Goal: Task Accomplishment & Management: Complete application form

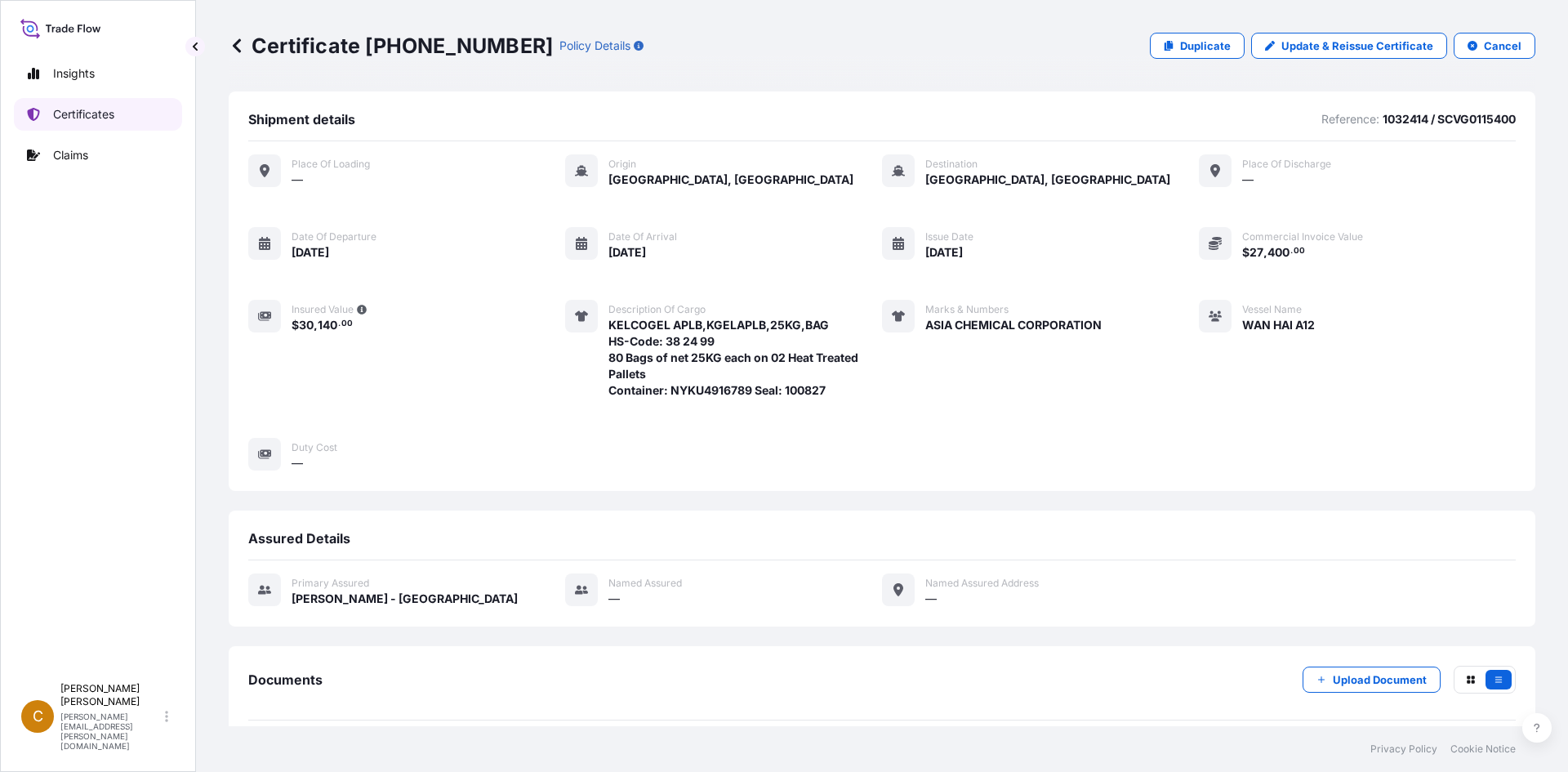
click at [78, 114] on p "Certificates" at bounding box center [83, 115] width 61 height 16
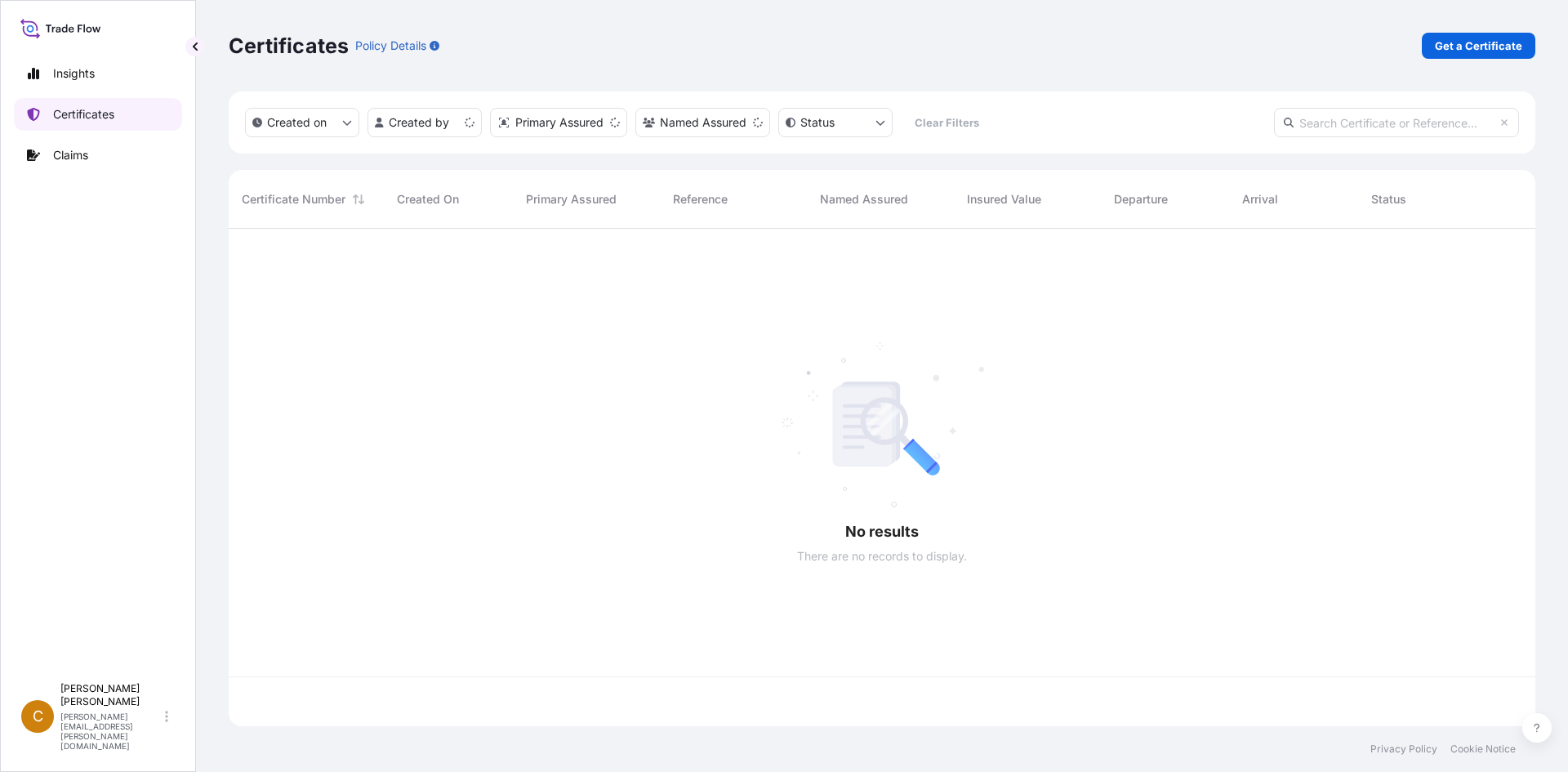
scroll to position [494, 1295]
click at [1458, 45] on p "Get a Certificate" at bounding box center [1479, 46] width 87 height 16
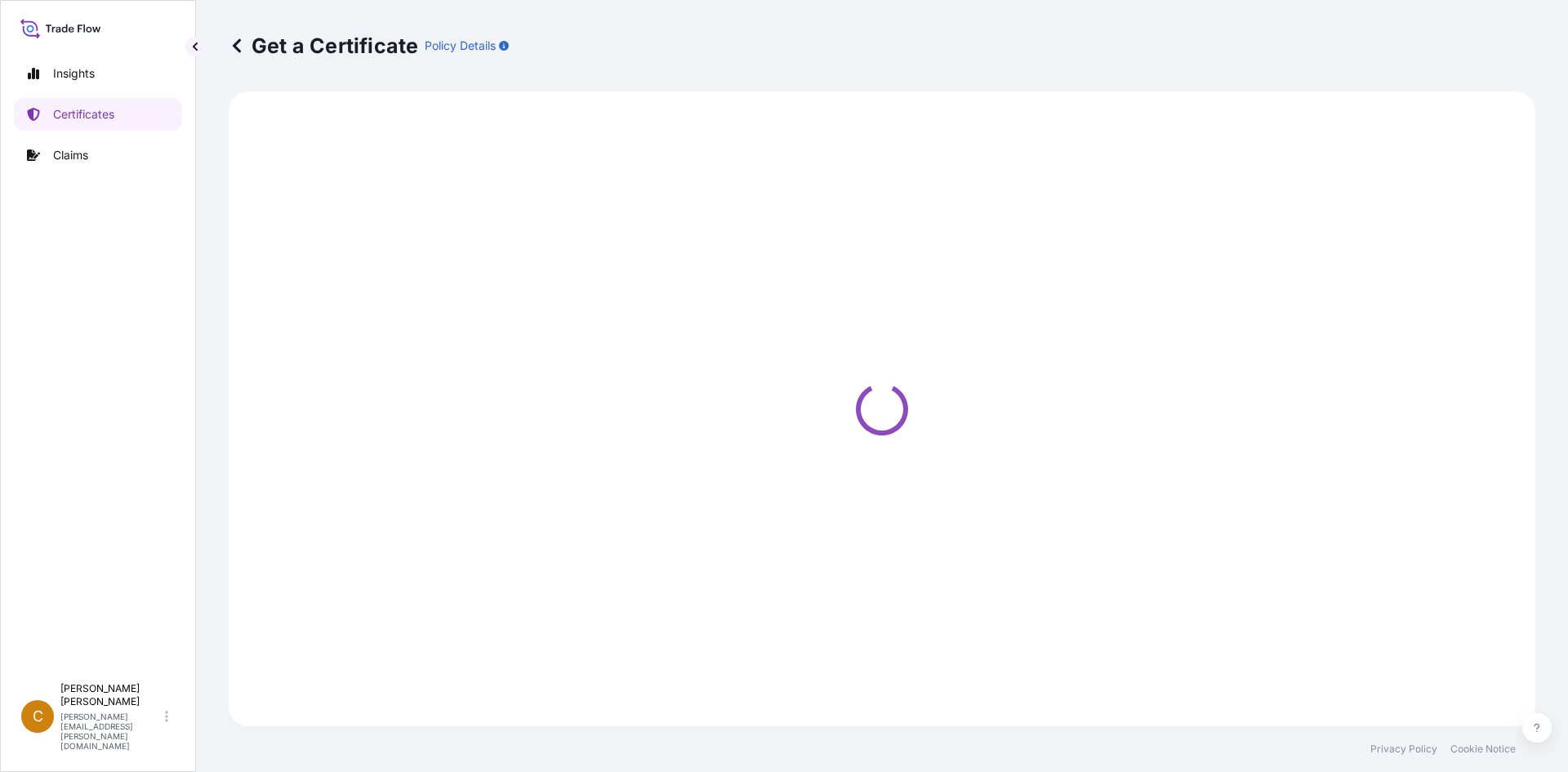
select select "Sea"
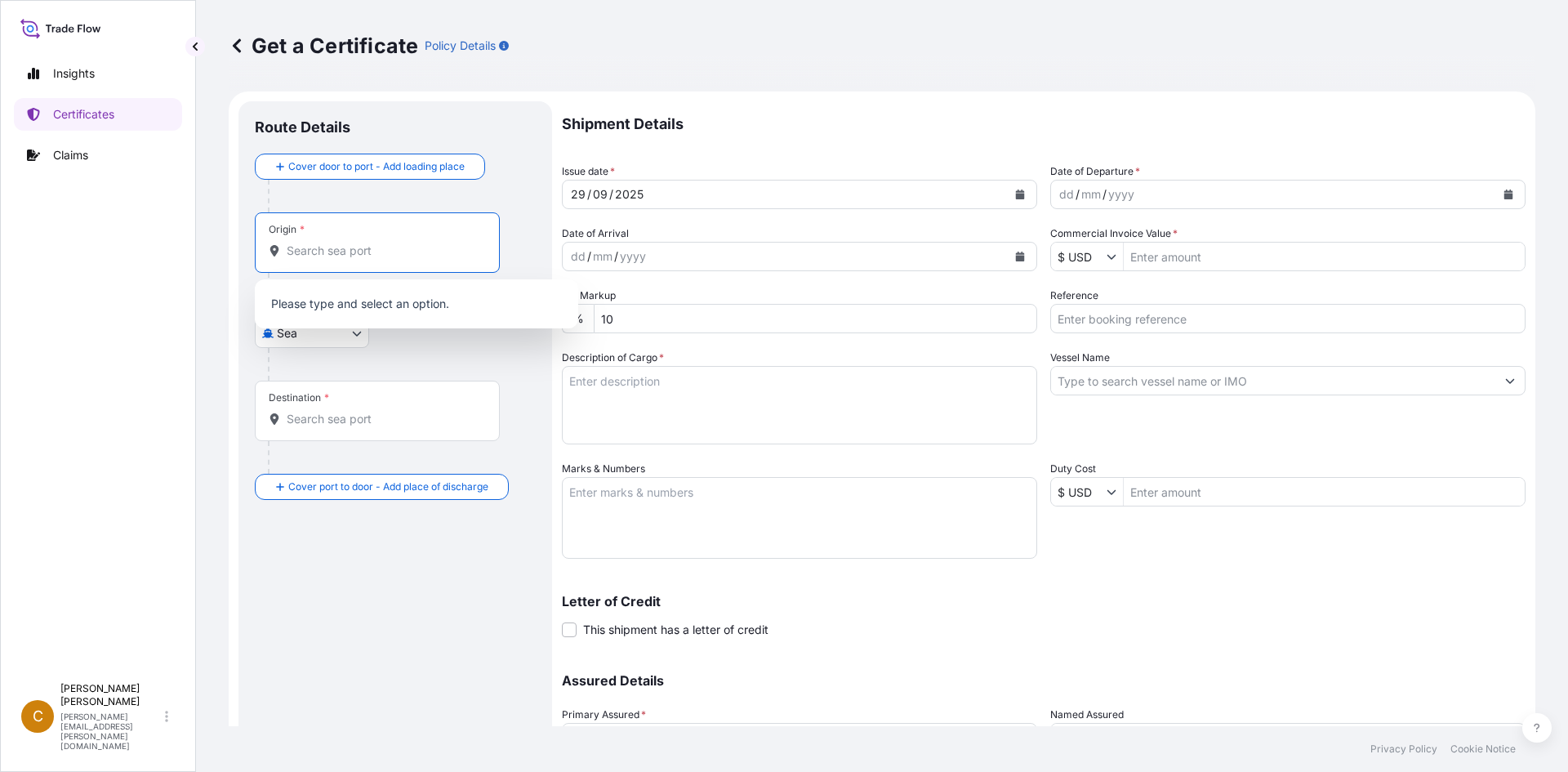
click at [297, 244] on input "Origin *" at bounding box center [383, 251] width 193 height 16
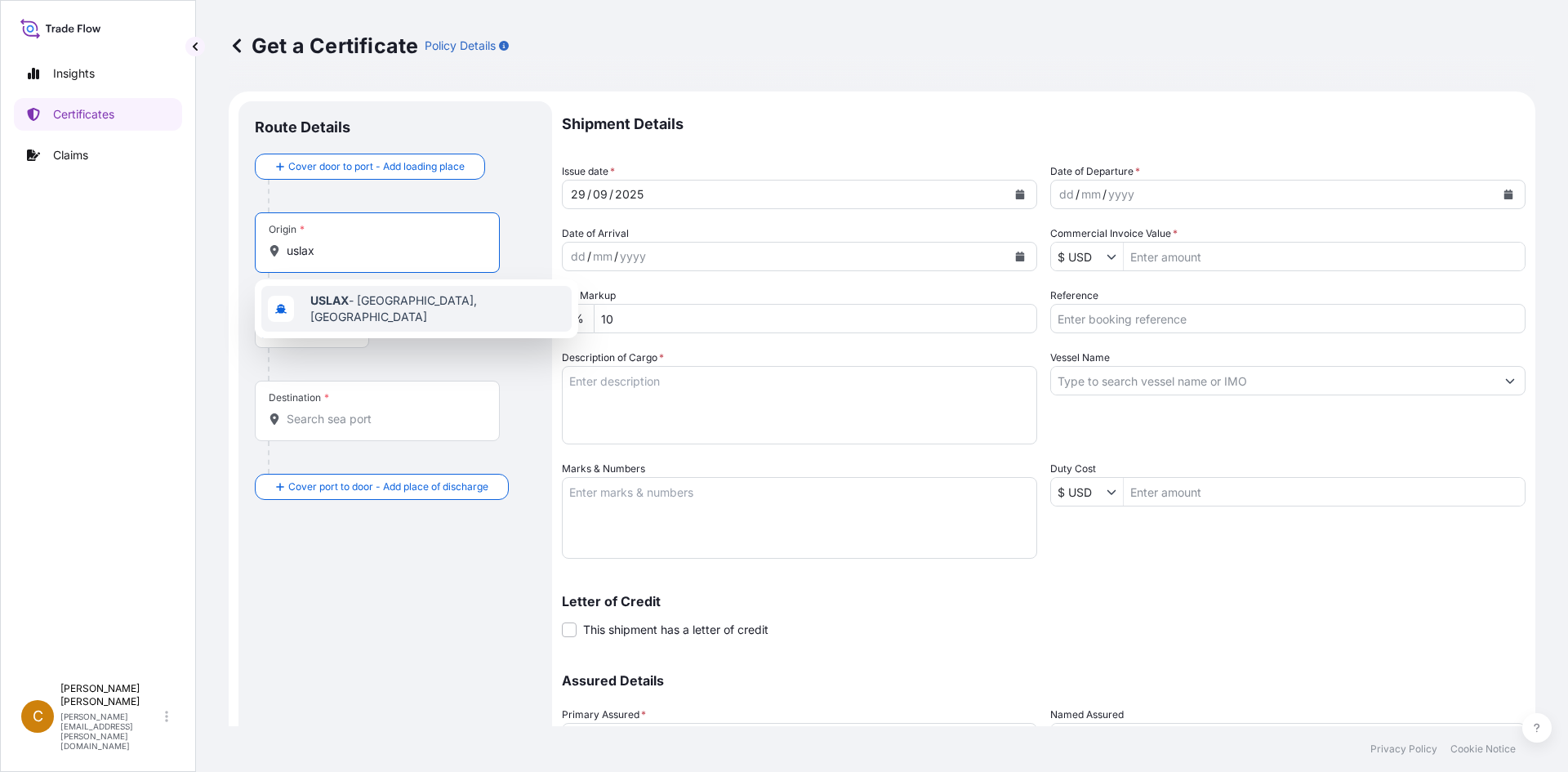
click at [370, 314] on div "USLAX - [GEOGRAPHIC_DATA], [GEOGRAPHIC_DATA]" at bounding box center [416, 308] width 311 height 45
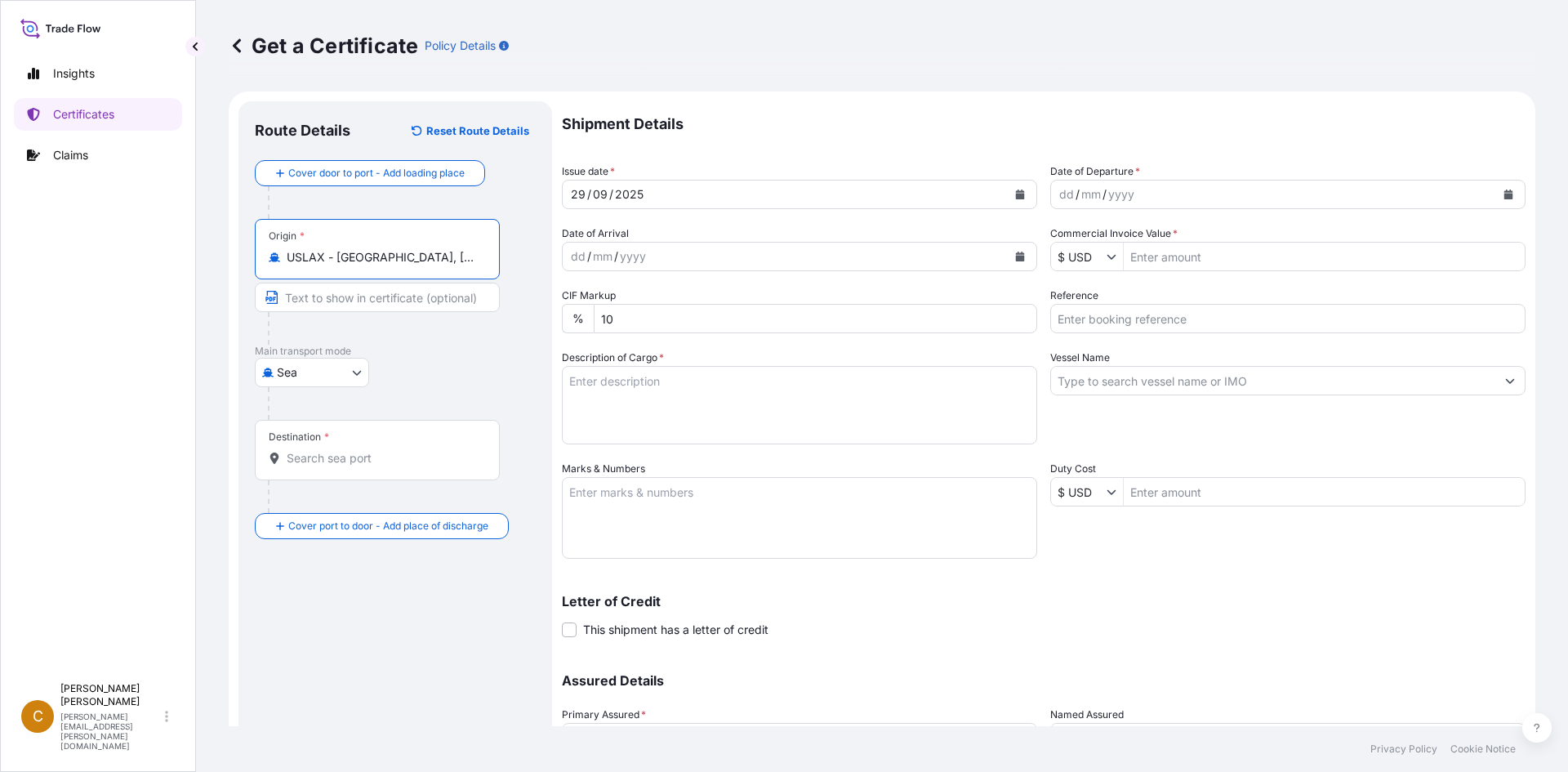
type input "USLAX - [GEOGRAPHIC_DATA], [GEOGRAPHIC_DATA]"
click at [605, 34] on div "Get a Certificate Policy Details" at bounding box center [881, 46] width 1307 height 26
click at [301, 445] on div "Destination *" at bounding box center [377, 450] width 245 height 60
click at [301, 450] on input "Destination *" at bounding box center [383, 459] width 193 height 16
drag, startPoint x: 301, startPoint y: 445, endPoint x: 289, endPoint y: 461, distance: 20.0
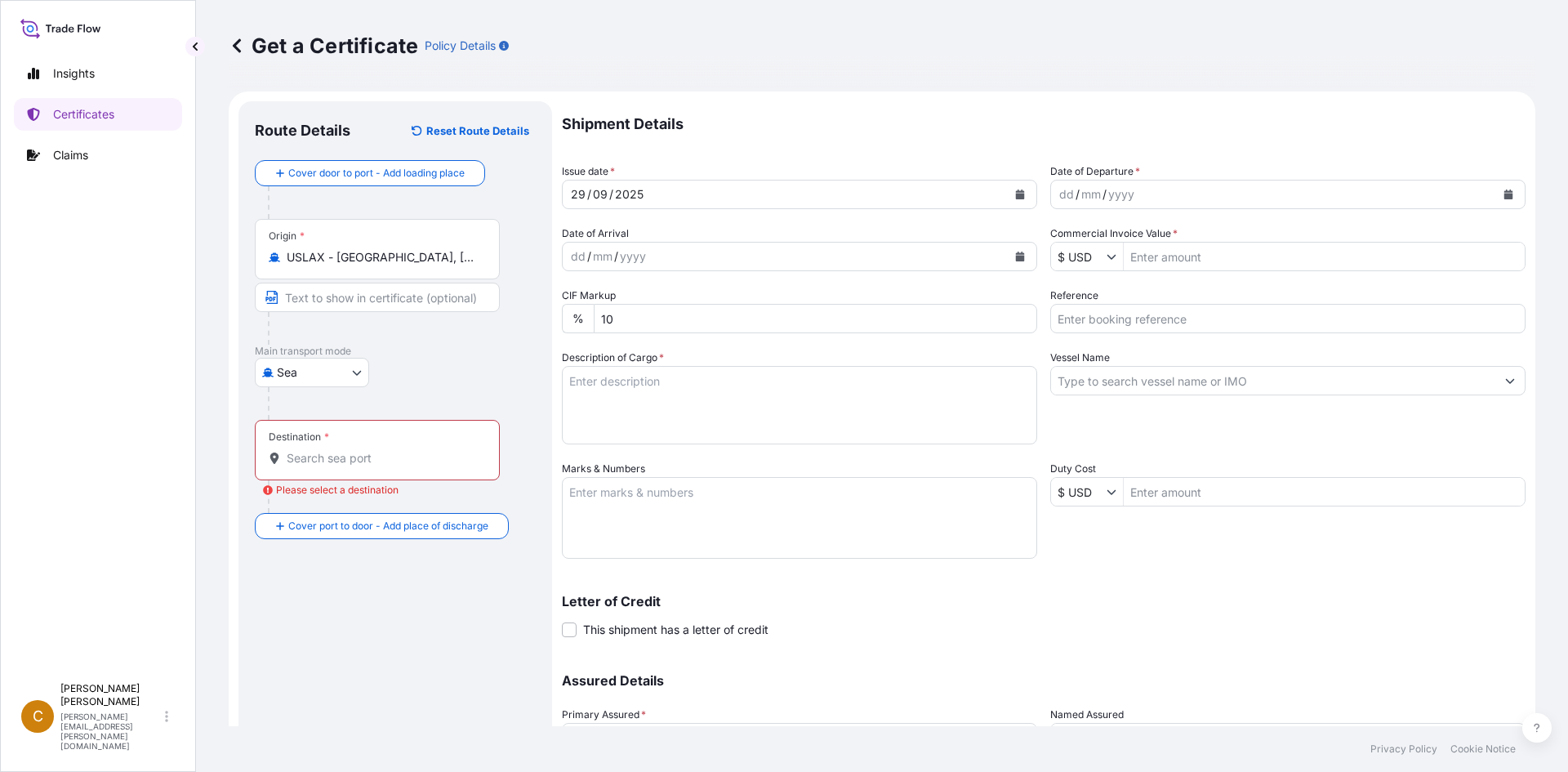
click at [289, 461] on input "Destination * Please select a destination" at bounding box center [383, 459] width 193 height 16
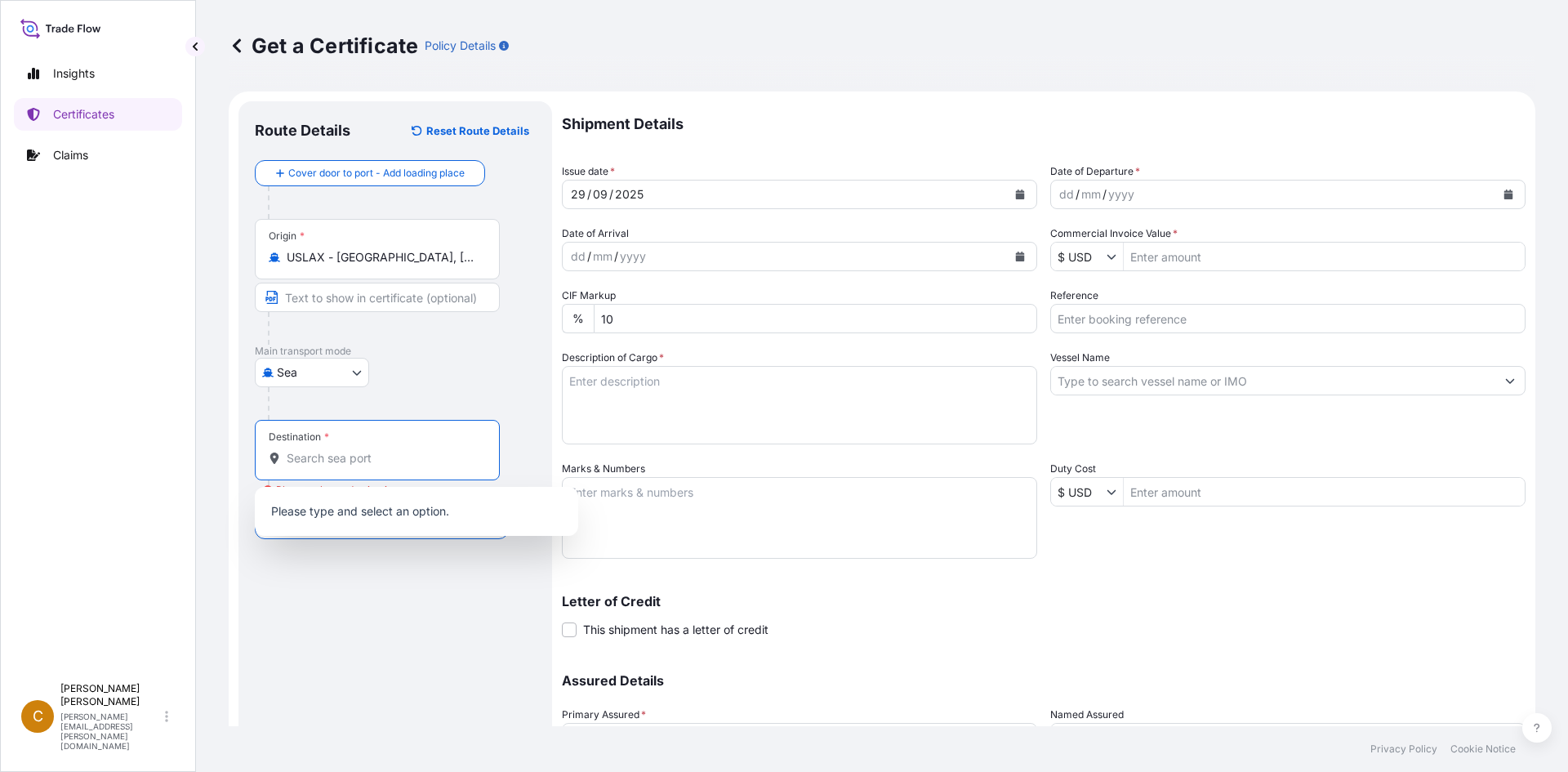
drag, startPoint x: 285, startPoint y: 463, endPoint x: 304, endPoint y: 471, distance: 20.6
click at [304, 471] on div "Destination *" at bounding box center [377, 450] width 245 height 60
click at [304, 467] on input "Destination * Please select a destination" at bounding box center [383, 459] width 193 height 16
paste input "VNSGN"
click at [325, 514] on b "VNSGN" at bounding box center [332, 507] width 43 height 14
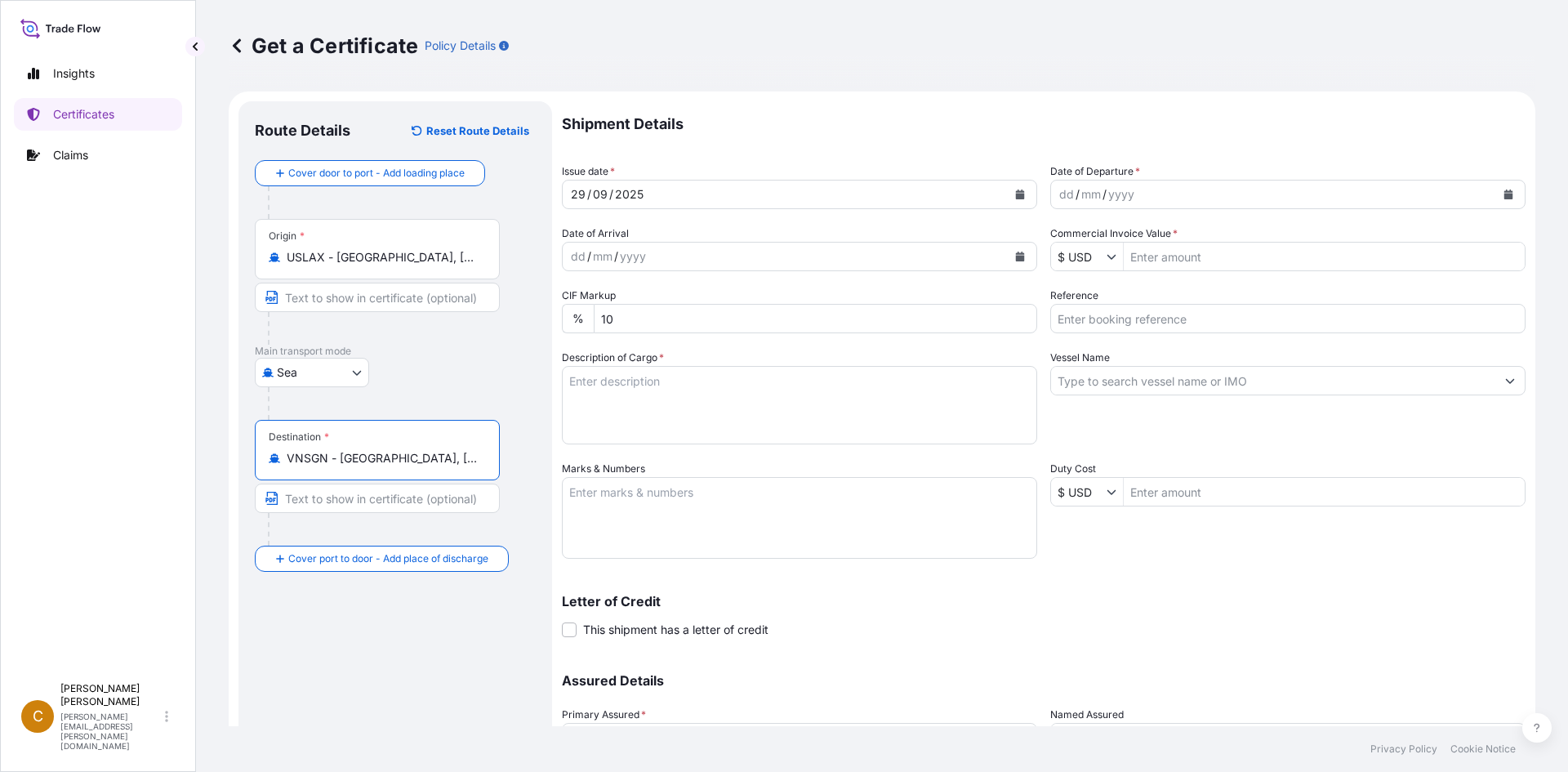
type input "VNSGN - [GEOGRAPHIC_DATA], [GEOGRAPHIC_DATA]"
click at [1107, 188] on div "yyyy" at bounding box center [1122, 195] width 30 height 20
click at [1504, 191] on icon "Calendar" at bounding box center [1509, 195] width 10 height 10
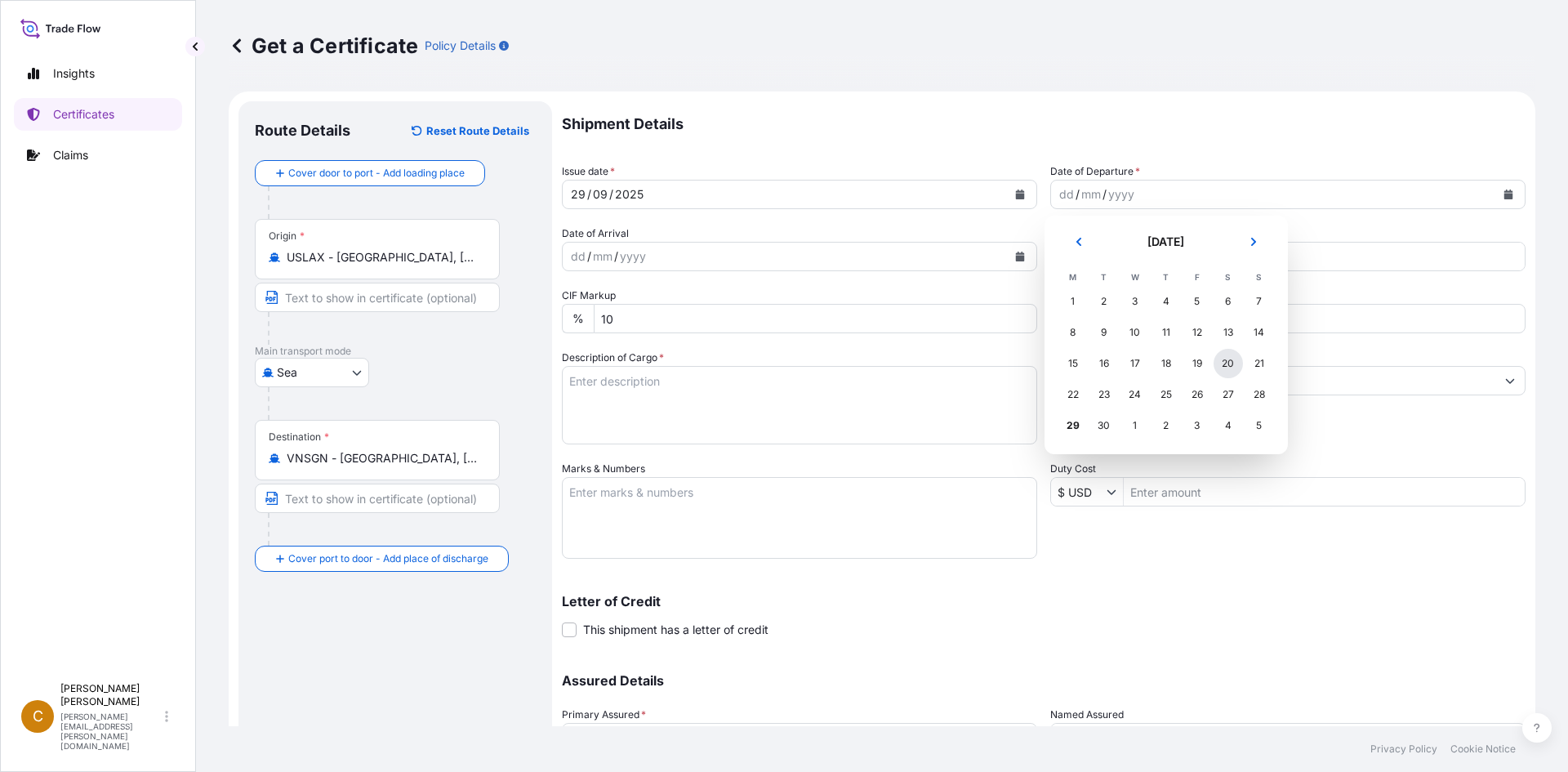
click at [1231, 363] on div "20" at bounding box center [1228, 364] width 30 height 30
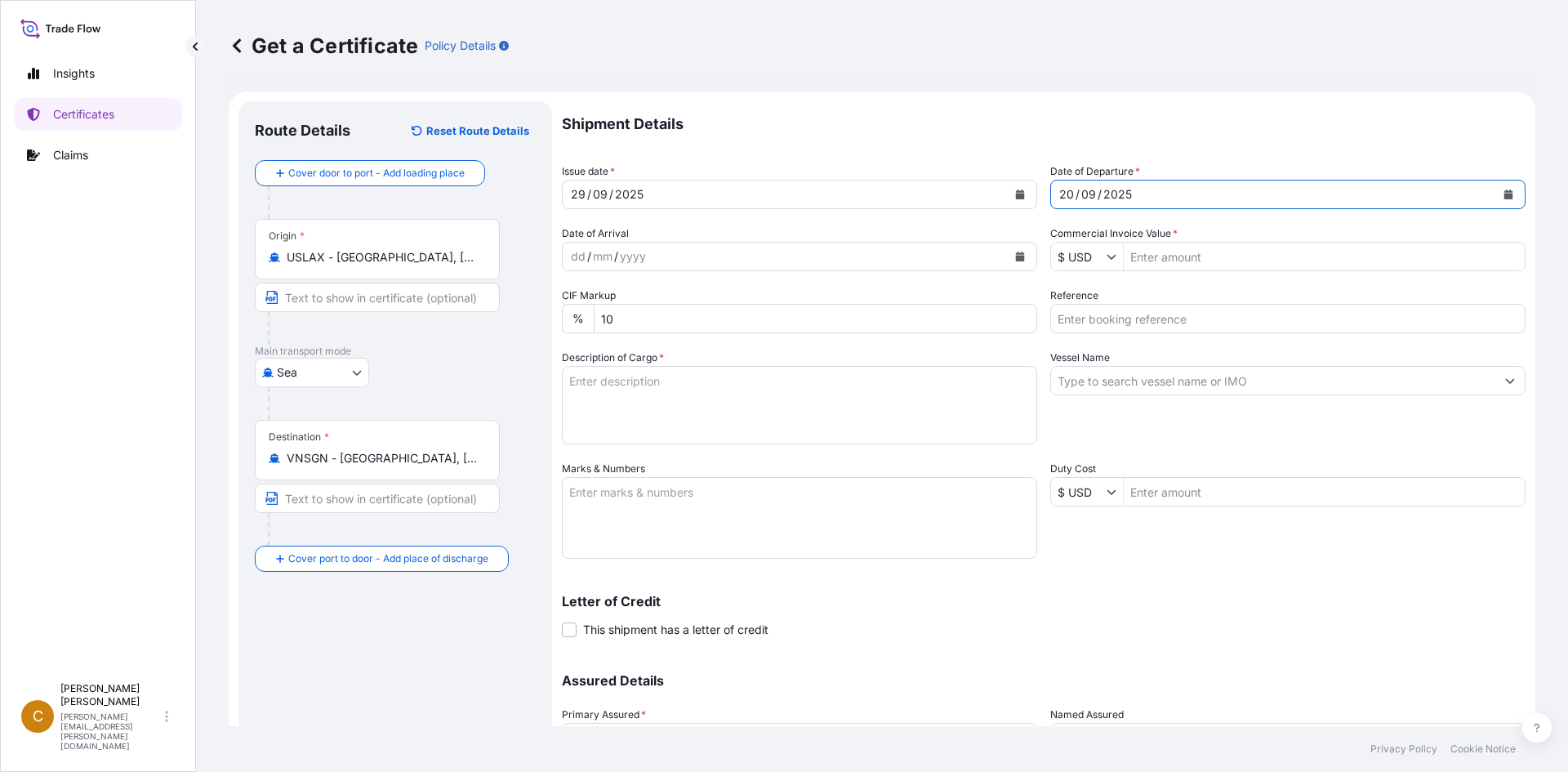
click at [1171, 263] on input "Commercial Invoice Value *" at bounding box center [1324, 257] width 401 height 30
click at [806, 255] on div "dd / mm / yyyy" at bounding box center [785, 257] width 444 height 30
click at [707, 249] on div "dd / mm / yyyy" at bounding box center [785, 257] width 444 height 30
click at [1020, 260] on button "Calendar" at bounding box center [1021, 257] width 26 height 26
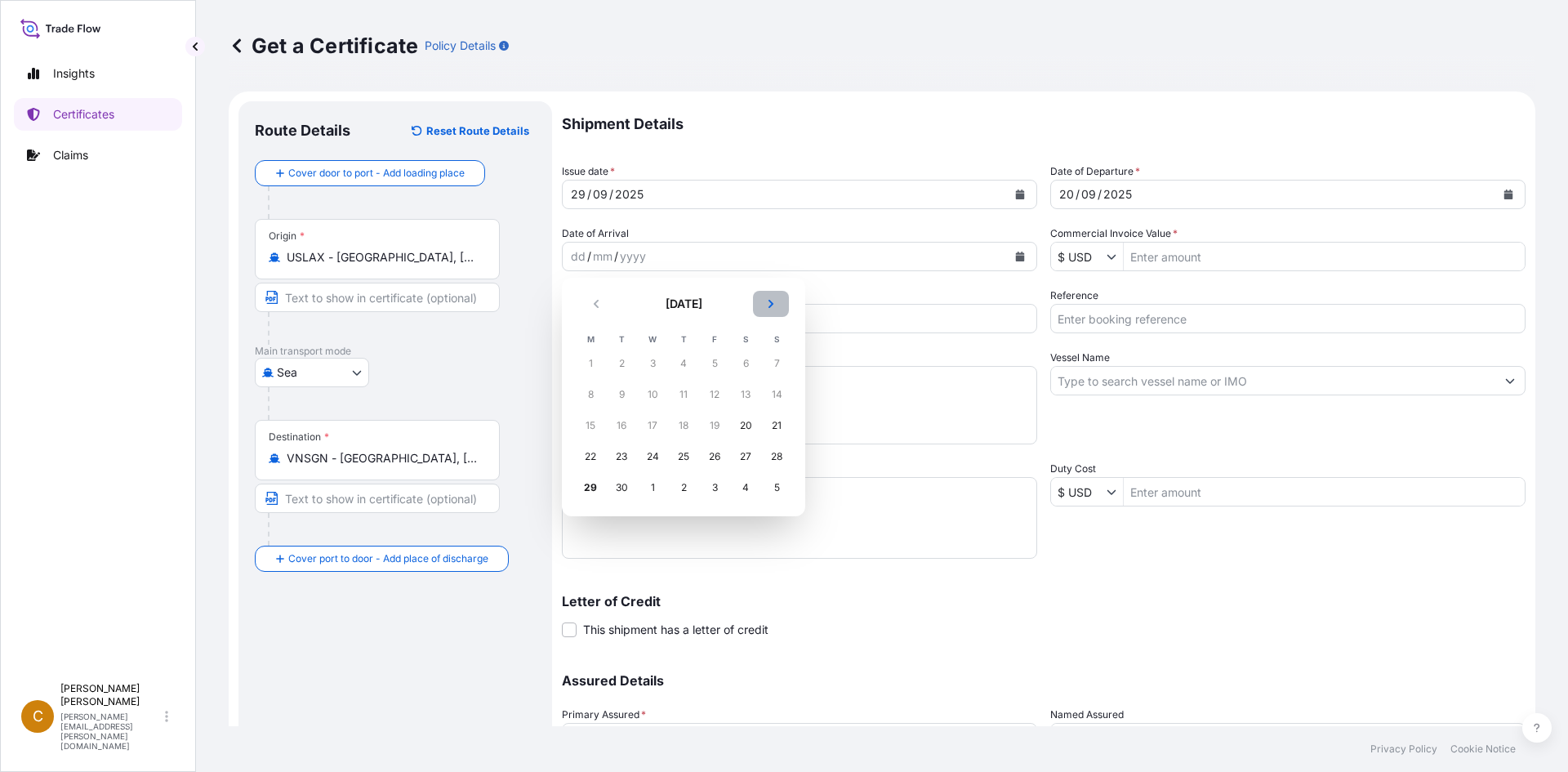
click at [775, 305] on icon "Next" at bounding box center [771, 304] width 10 height 10
click at [583, 454] on div "20" at bounding box center [591, 457] width 30 height 30
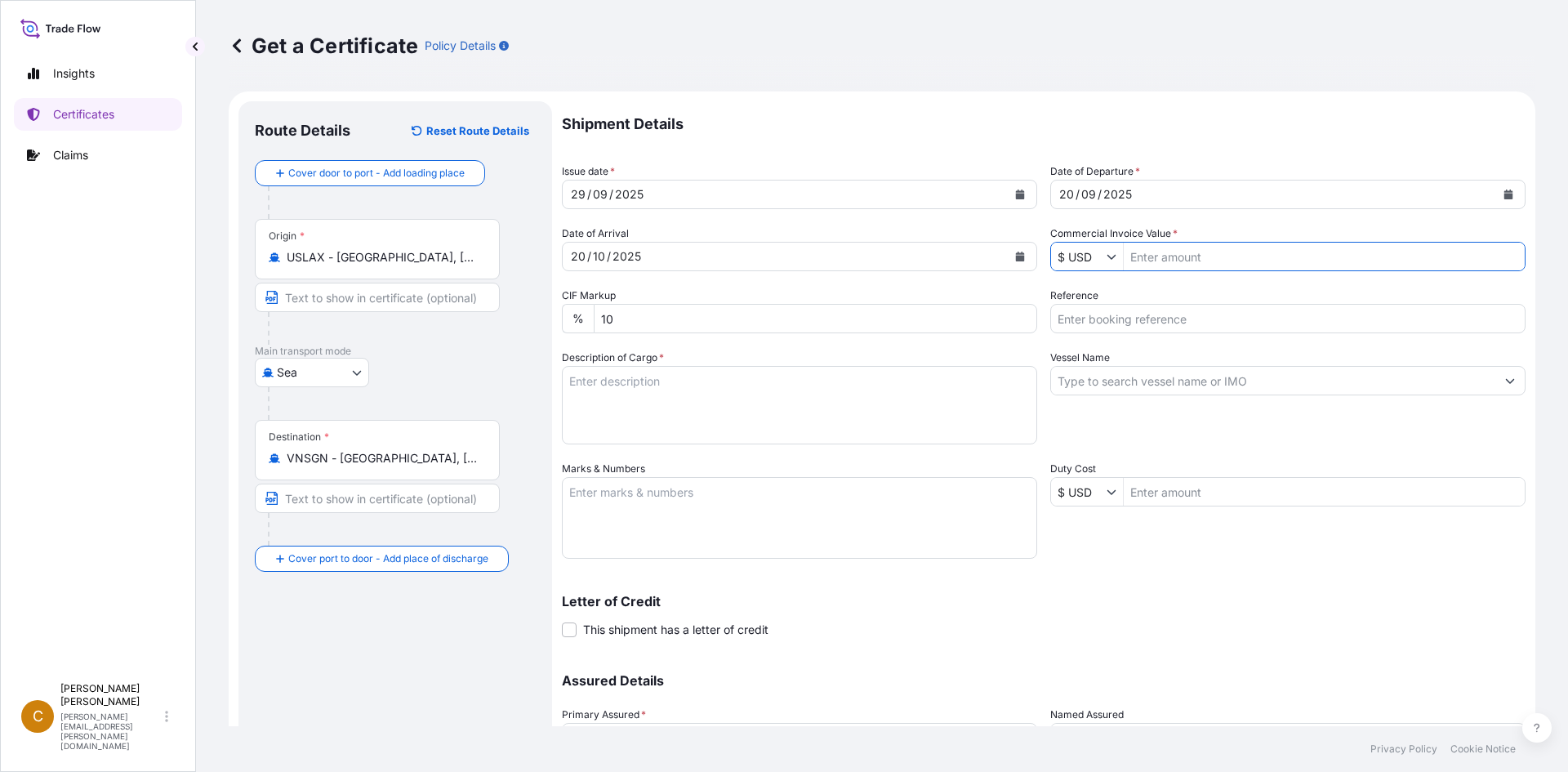
click at [1162, 260] on input "Commercial Invoice Value *" at bounding box center [1324, 257] width 401 height 30
type input "8,914.8"
click at [1064, 309] on input "Reference" at bounding box center [1288, 319] width 476 height 30
click at [365, 211] on div at bounding box center [401, 203] width 268 height 33
click at [1159, 330] on input "Reference" at bounding box center [1288, 319] width 476 height 30
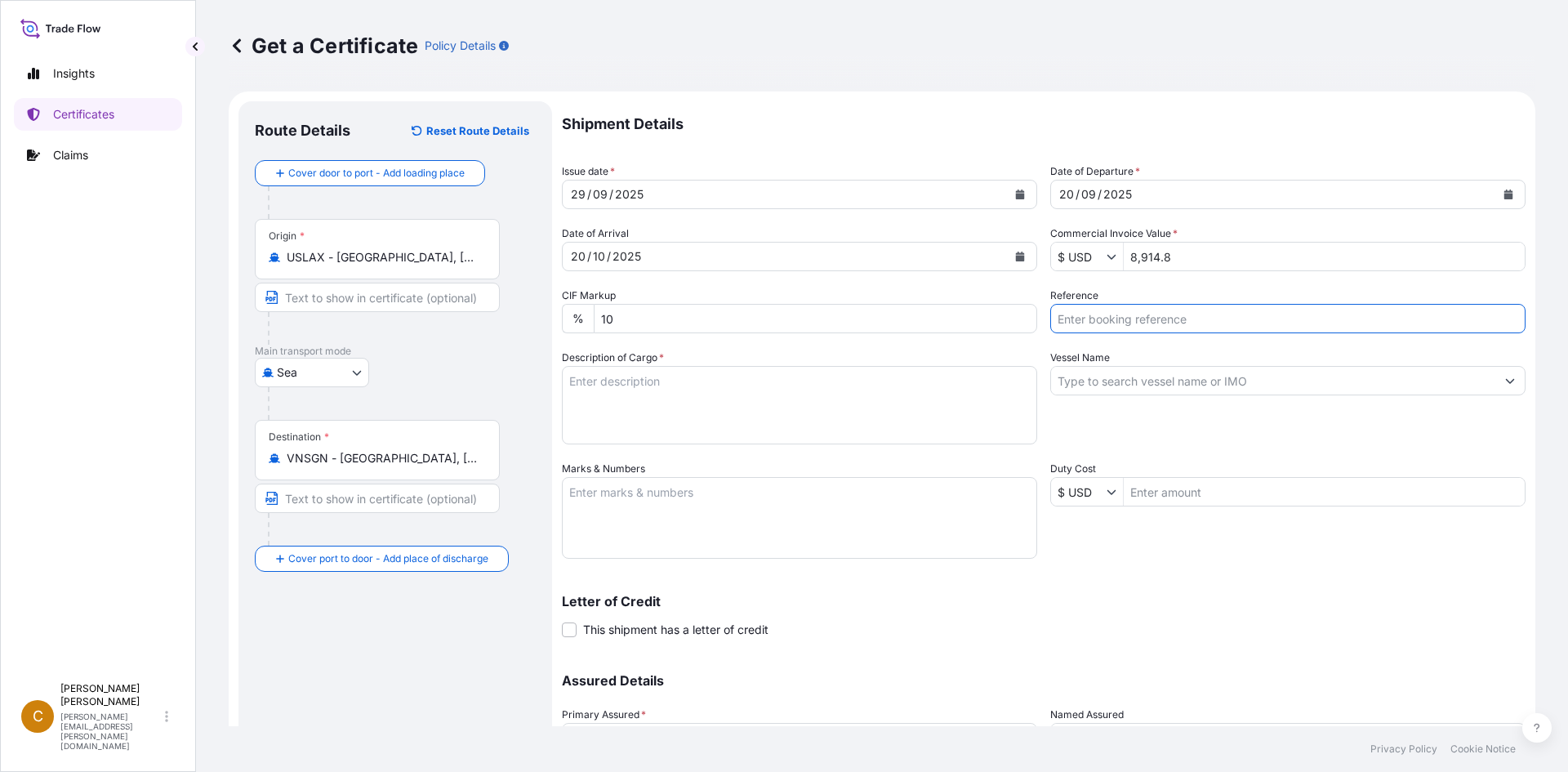
paste input "SCVG0115437"
click at [1061, 27] on div "Get a Certificate Policy Details" at bounding box center [881, 45] width 1307 height 92
click at [1180, 316] on input "SCVG0115437 /" at bounding box center [1288, 319] width 476 height 30
paste input "1033835"
type input "SCVG0115437 / 1033835"
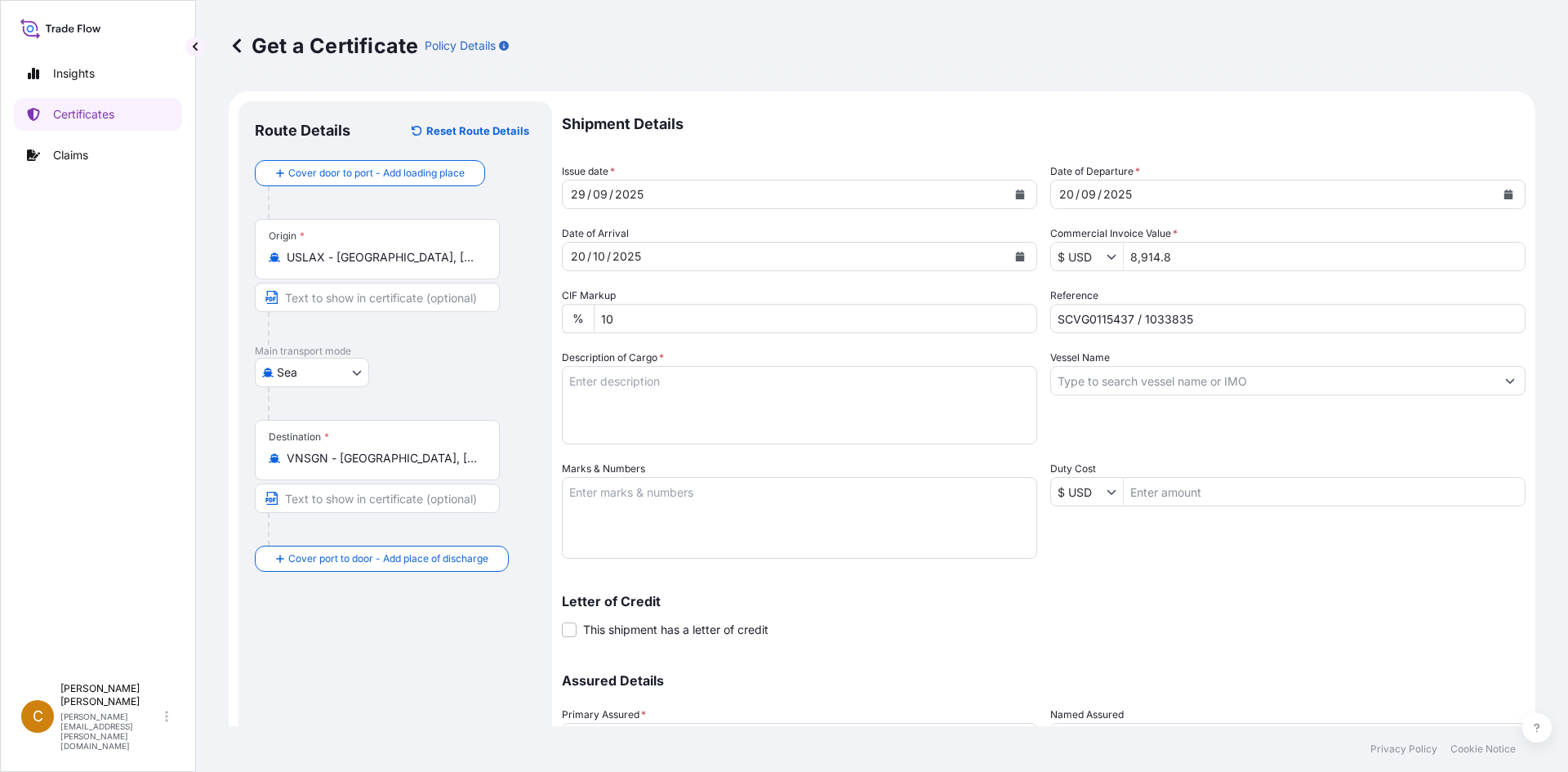
drag, startPoint x: 824, startPoint y: 383, endPoint x: 815, endPoint y: 381, distance: 9.2
click at [819, 383] on textarea "Description of Cargo *" at bounding box center [800, 405] width 476 height 78
paste textarea "SIMPLESSE 100,SIM100,17KG,BAG HS-Code: 04 04 10"
click at [1010, 56] on div "Get a Certificate Policy Details" at bounding box center [881, 46] width 1307 height 26
click at [667, 445] on div "Shipment Details Issue date * [DATE] Date of Departure * [DATE] Date of Arrival…" at bounding box center [1044, 459] width 964 height 717
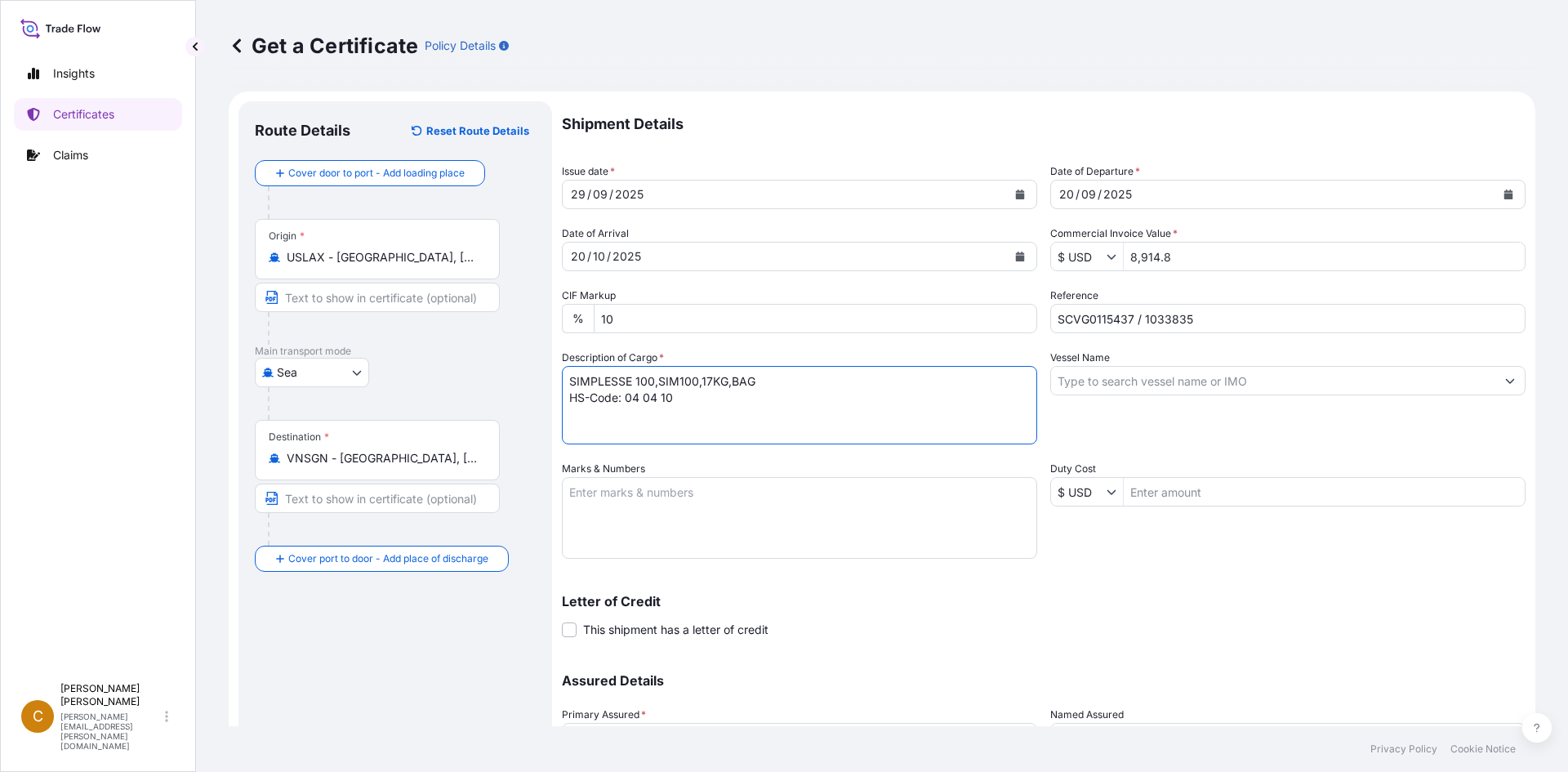
click at [674, 416] on textarea "SIMPLESSE 100,SIM100,17KG,BAG HS-Code: 04 04 10" at bounding box center [800, 405] width 476 height 78
paste textarea "40 bags of net 17 each on 01 Heat Treated Pallets"
click at [697, 426] on textarea "SIMPLESSE 100,SIM100,17KG,BAG HS-Code: 04 04 10 40 bags of net 17 each on 01 He…" at bounding box center [800, 405] width 476 height 78
paste textarea "NYKU4916789"
click at [805, 433] on textarea "SIMPLESSE 100,SIM100,17KG,BAG HS-Code: 04 04 10 40 bags of net 17 each on 01 He…" at bounding box center [800, 405] width 476 height 78
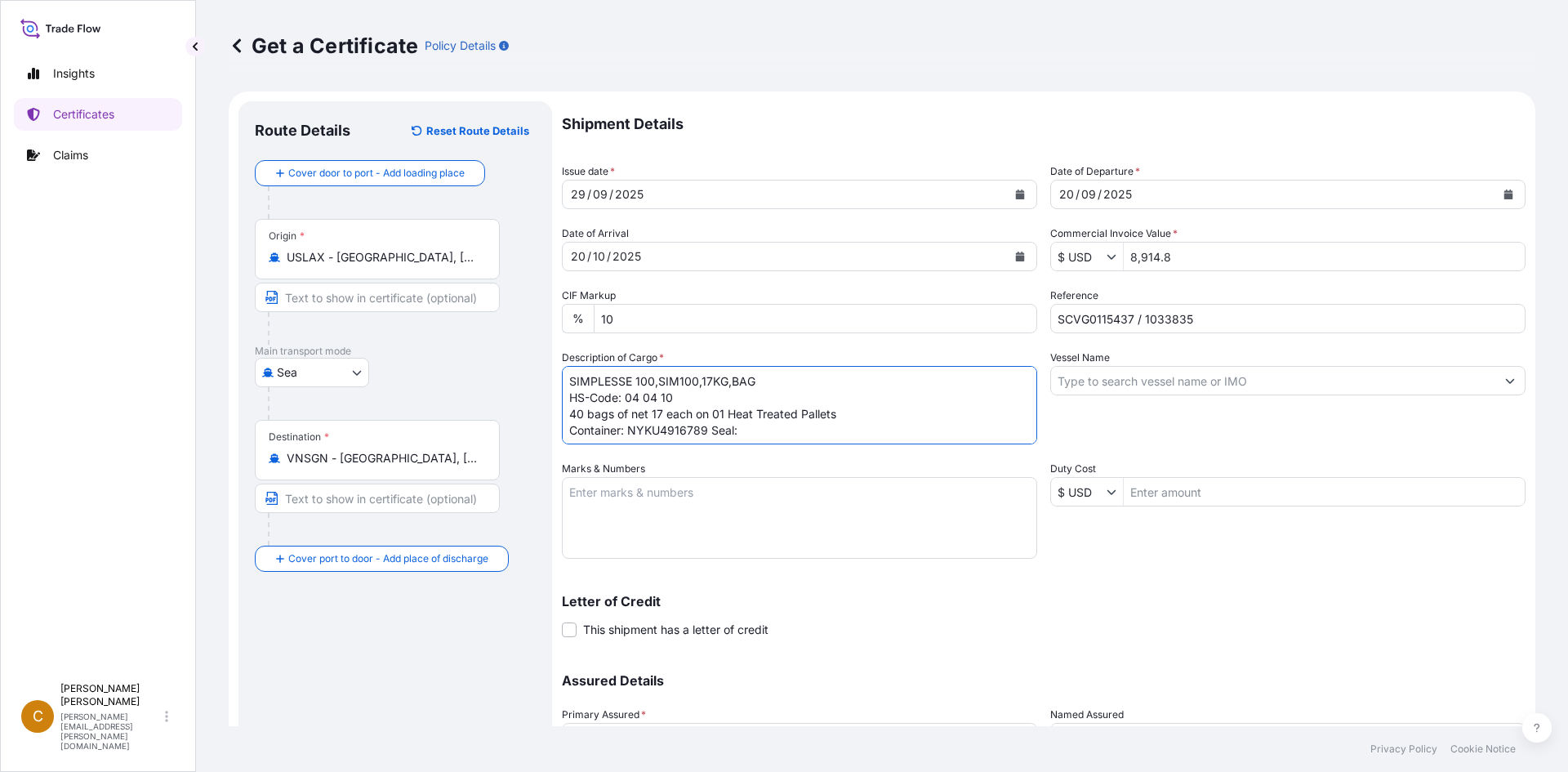
paste textarea "100827"
type textarea "SIMPLESSE 100,SIM100,17KG,BAG HS-Code: 04 04 10 40 bags of net 17 each on 01 He…"
click at [721, 529] on textarea "Marks & Numbers" at bounding box center [800, 518] width 476 height 82
click at [1127, 384] on input "Vessel Name" at bounding box center [1273, 381] width 444 height 30
paste input "WAN HAI A12"
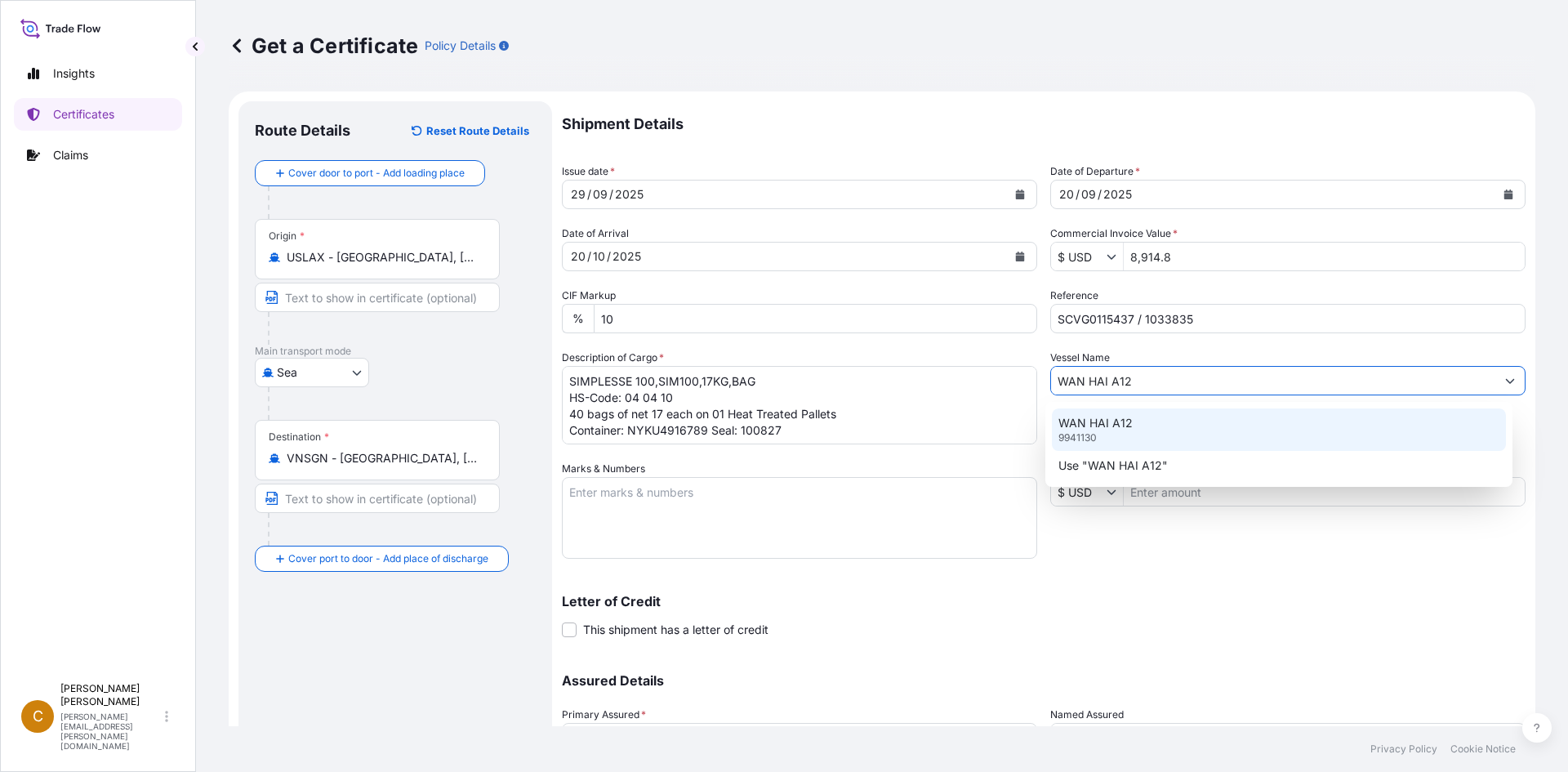
click at [1217, 431] on div "WAN HAI A12 9941130" at bounding box center [1279, 430] width 455 height 43
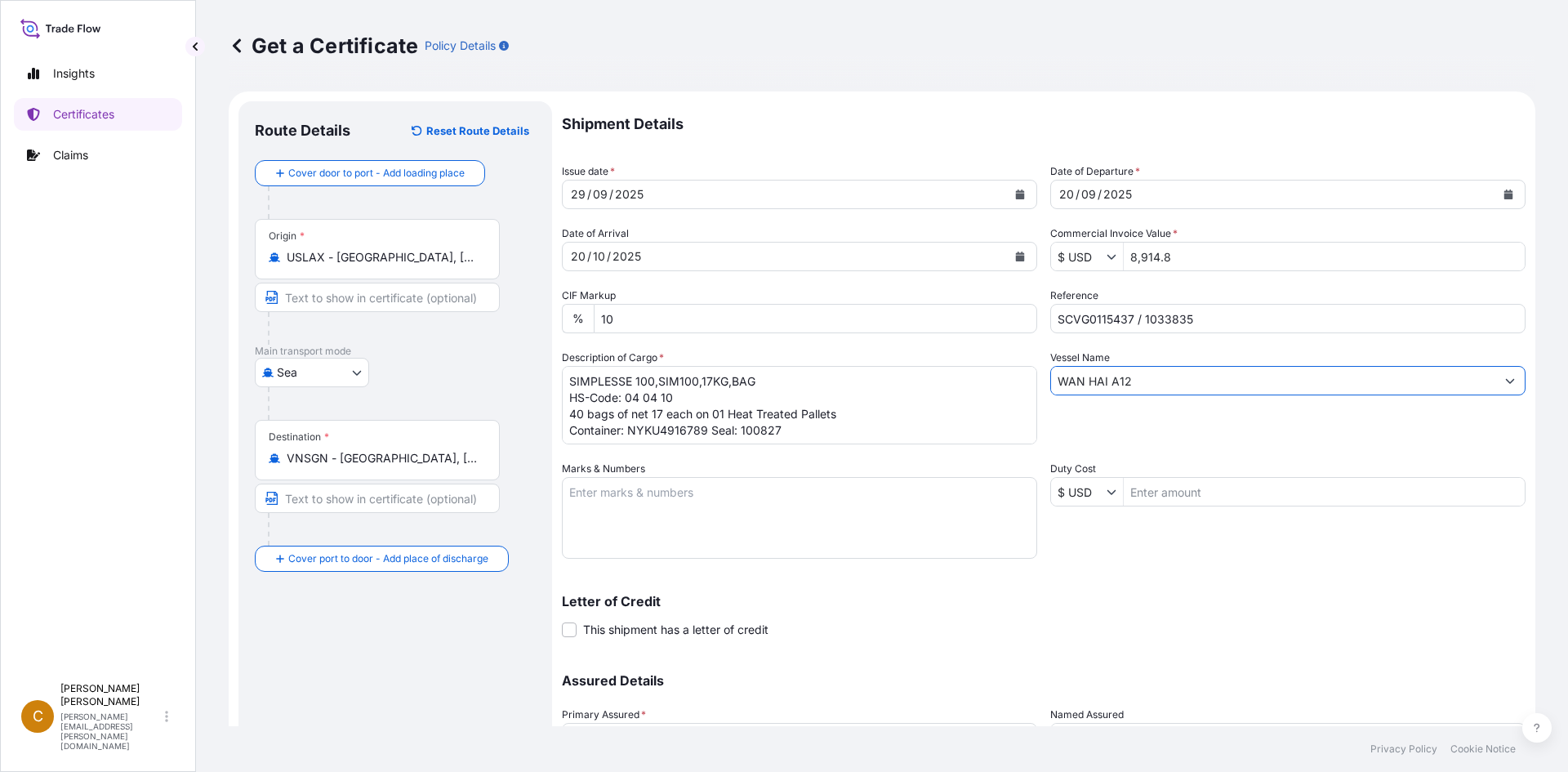
scroll to position [2, 0]
type input "WAN HAI A12"
click at [758, 500] on textarea "Marks & Numbers" at bounding box center [800, 518] width 476 height 82
click at [859, 521] on textarea "Marks & Numbers" at bounding box center [800, 518] width 476 height 82
paste textarea "ASIA CHEMICAL CORPORATION"
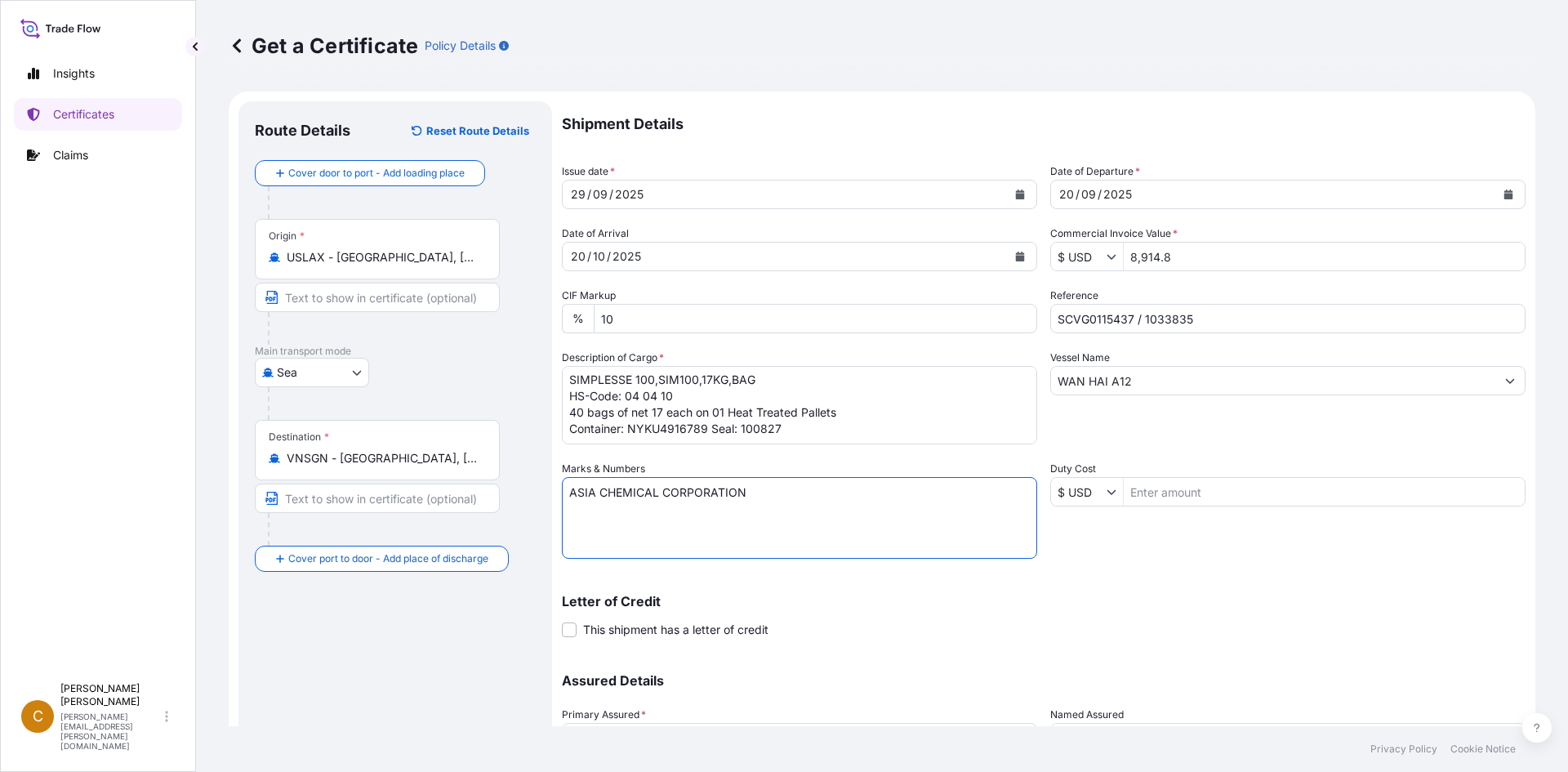
type textarea "ASIA CHEMICAL CORPORATION"
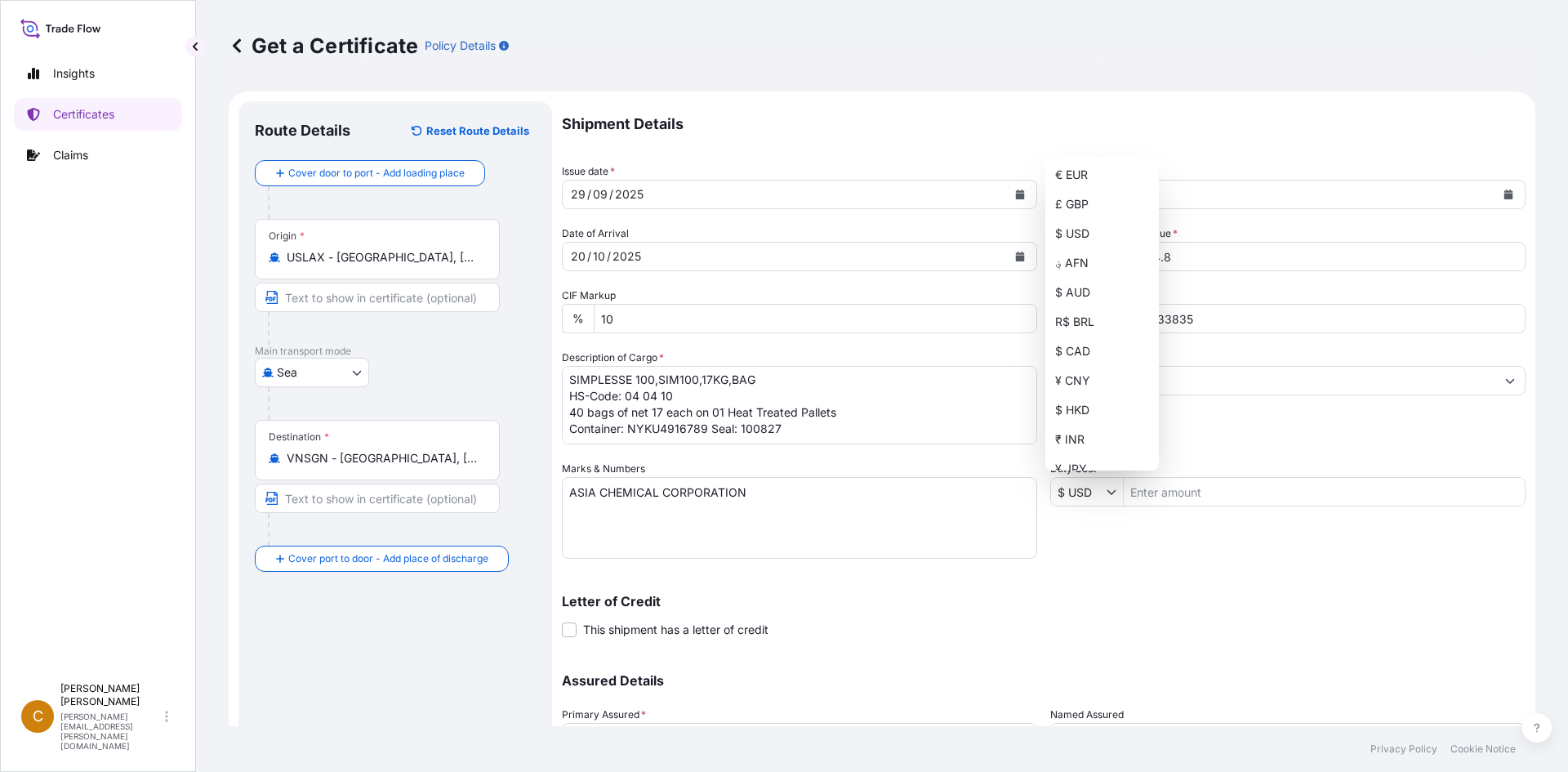
click at [1449, 584] on div "Letter of Credit This shipment has a letter of credit Letter of credit * Letter…" at bounding box center [1044, 607] width 964 height 63
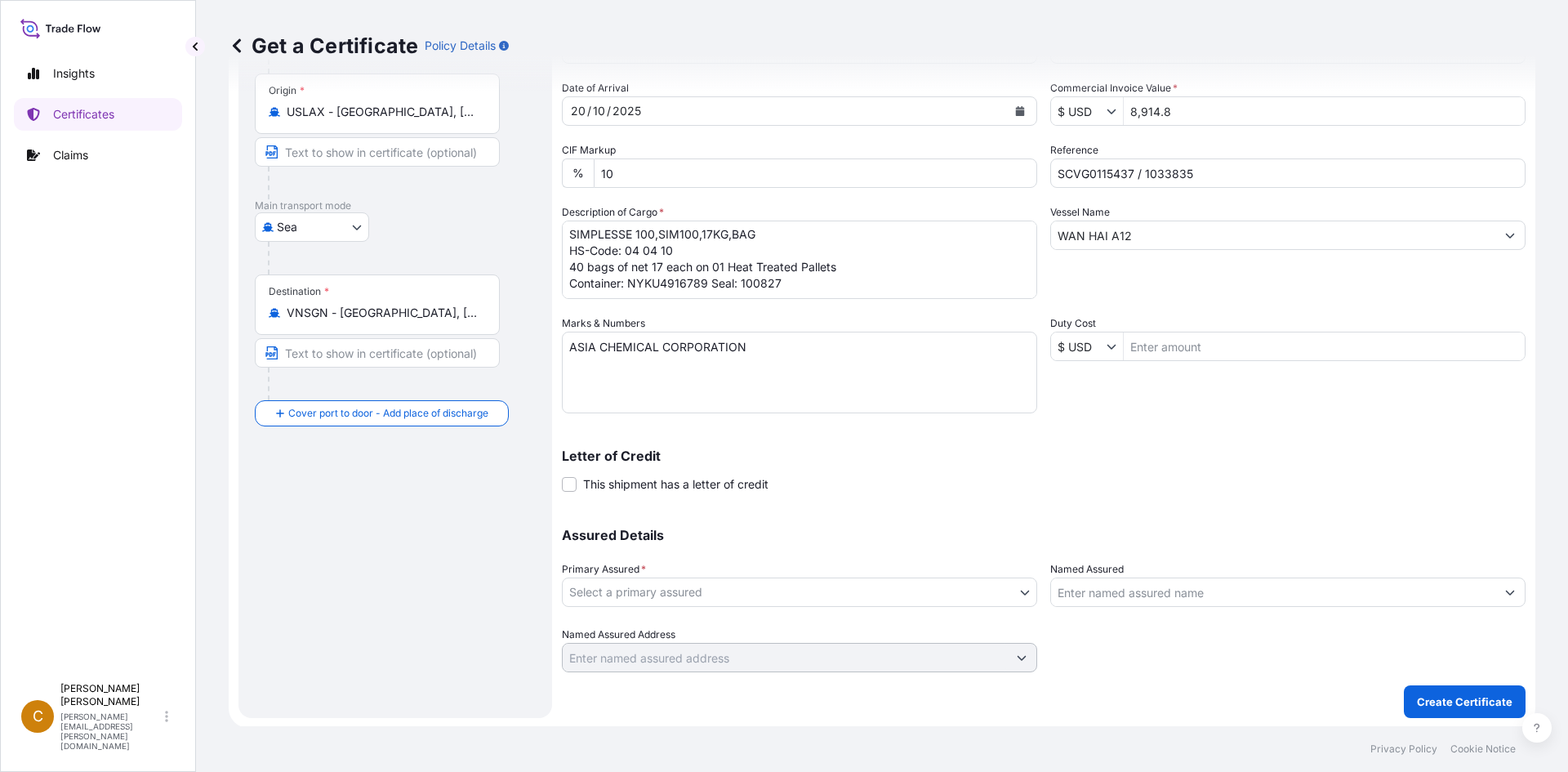
scroll to position [147, 0]
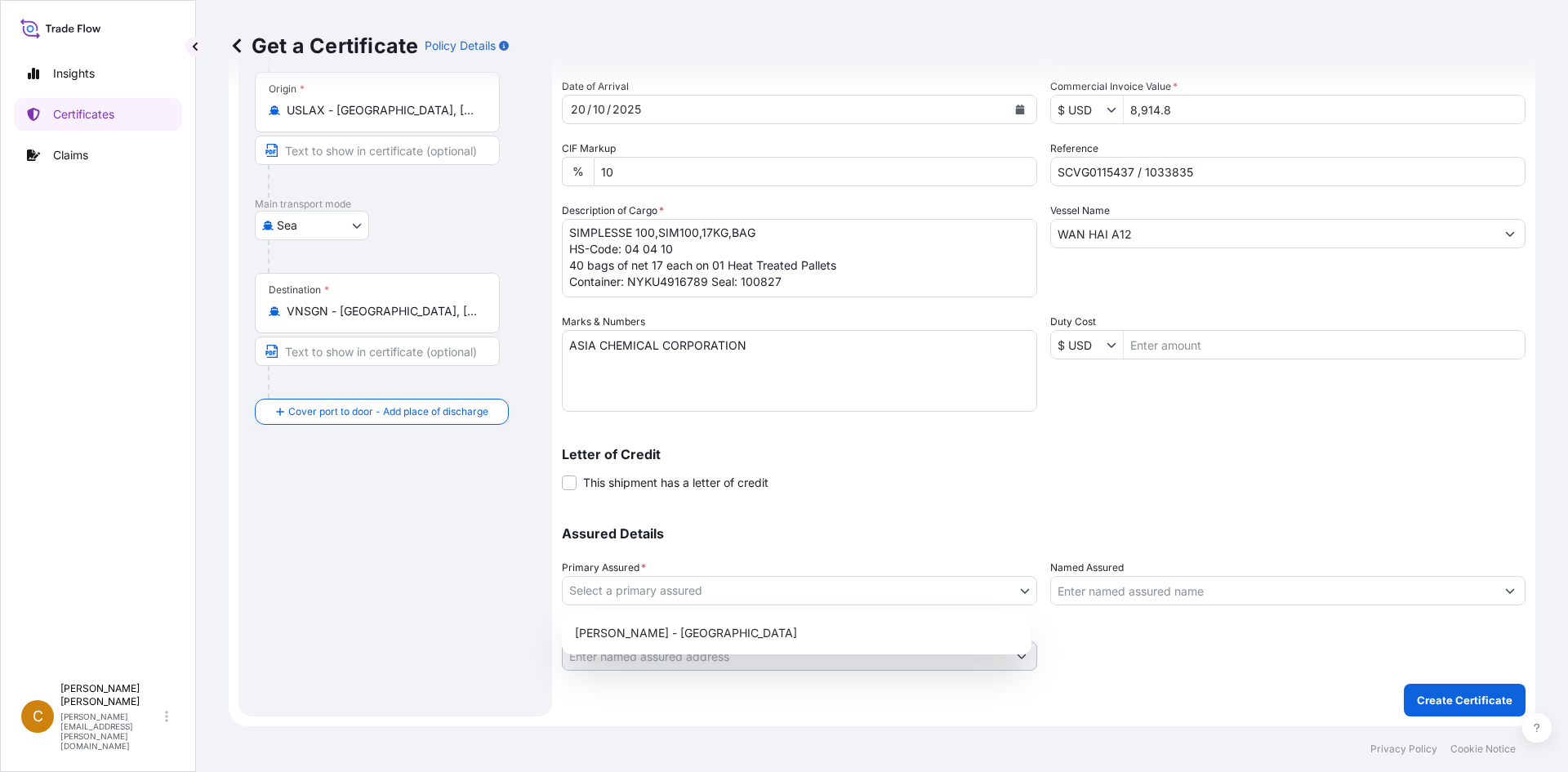
click at [791, 591] on body "Insights Certificates Claims C Clayton James [EMAIL_ADDRESS][PERSON_NAME][DOMAI…" at bounding box center [784, 386] width 1568 height 772
click at [771, 638] on div "[PERSON_NAME] - [GEOGRAPHIC_DATA]" at bounding box center [797, 633] width 457 height 30
select select "31650"
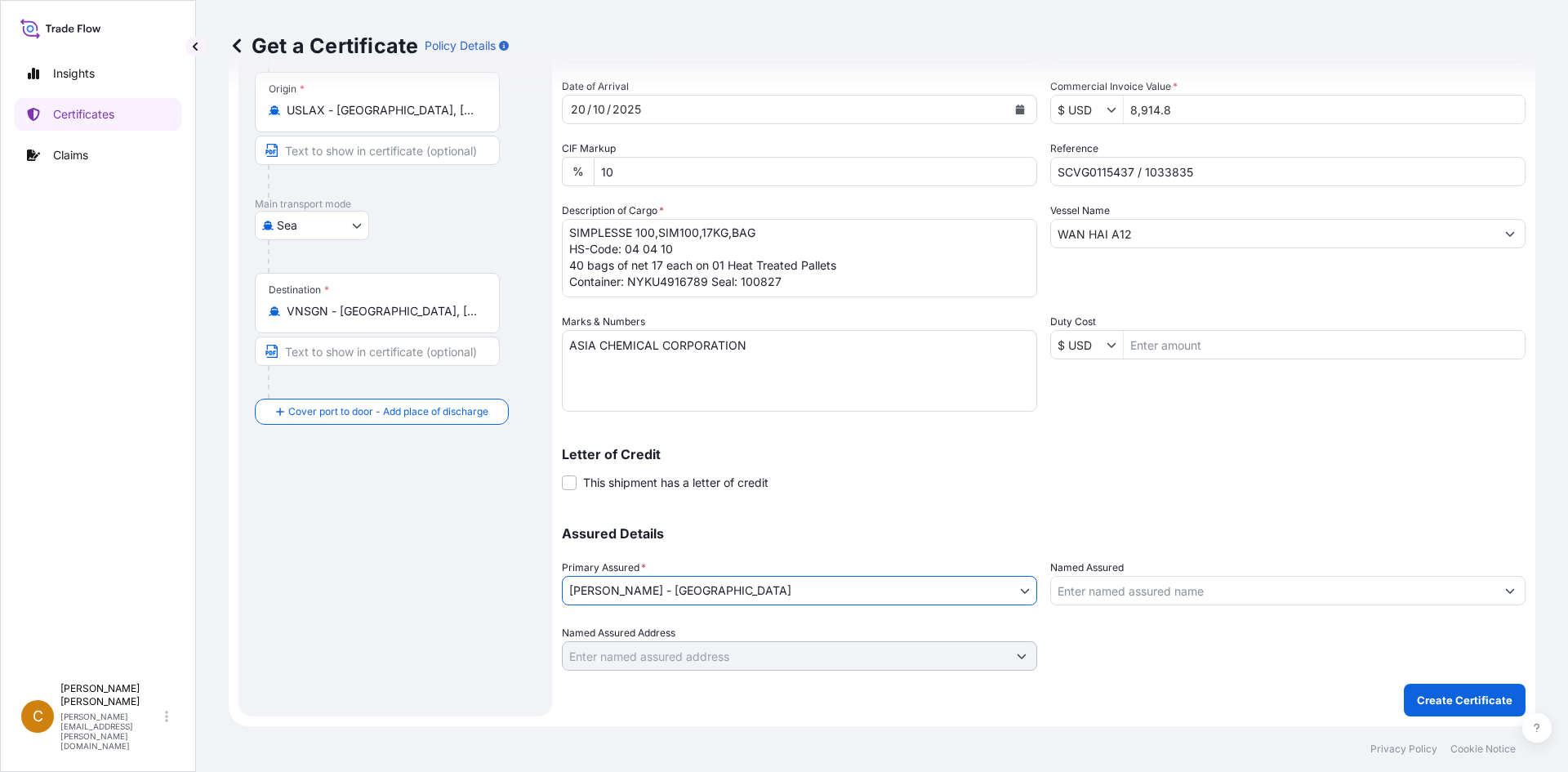
click at [1471, 685] on button "Create Certificate" at bounding box center [1465, 700] width 122 height 33
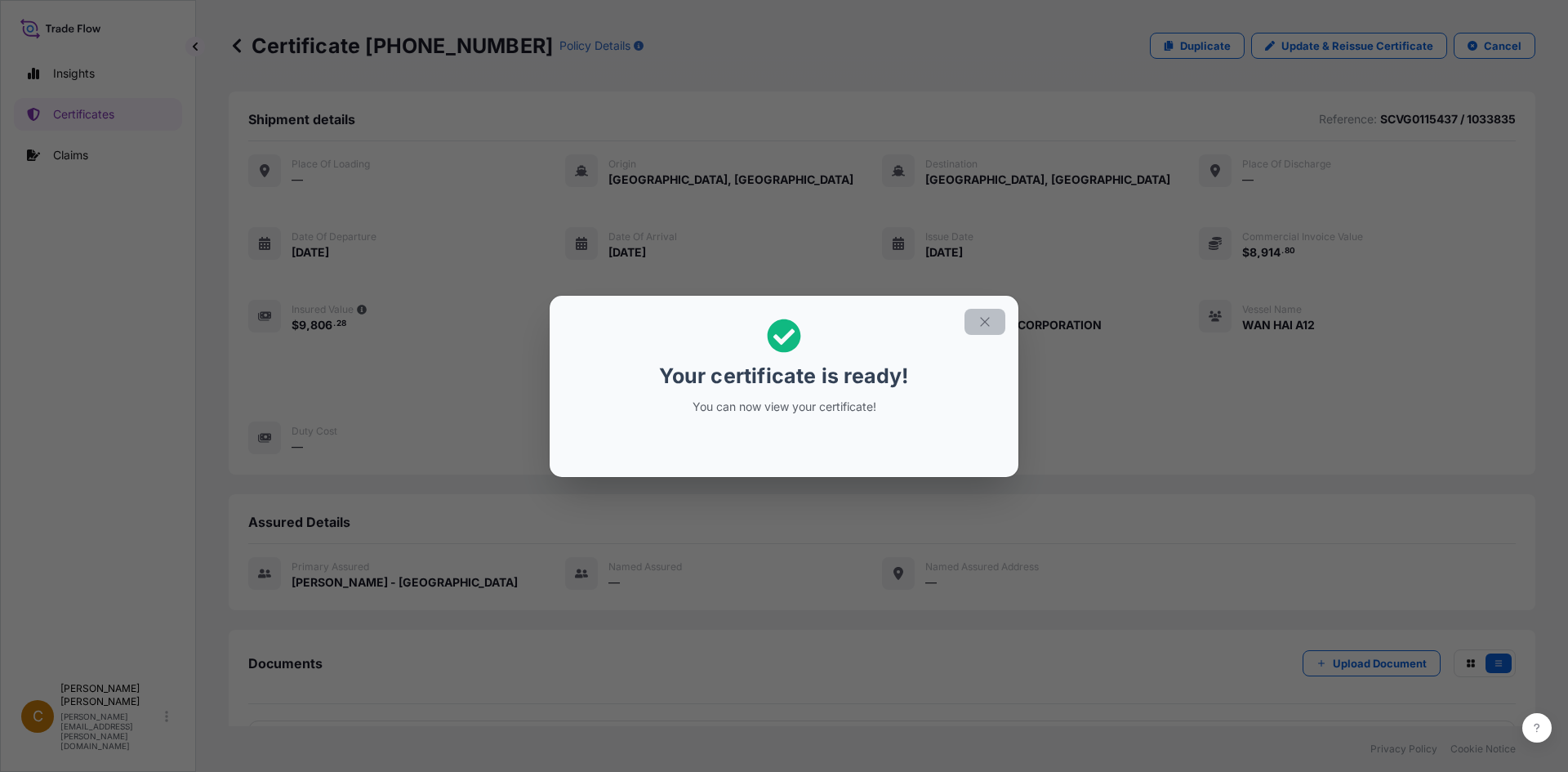
click at [986, 323] on icon "button" at bounding box center [985, 322] width 15 height 15
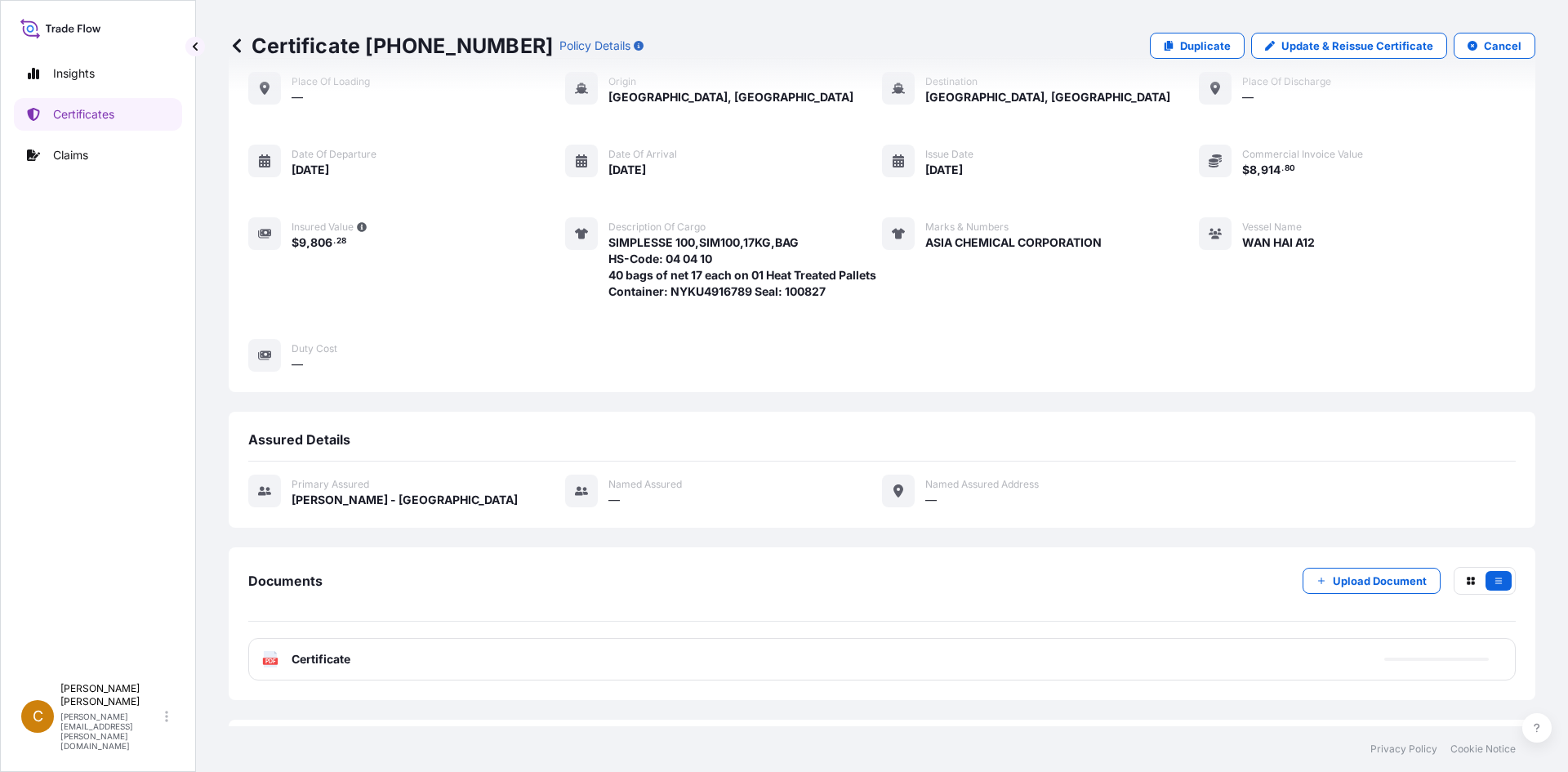
scroll to position [175, 0]
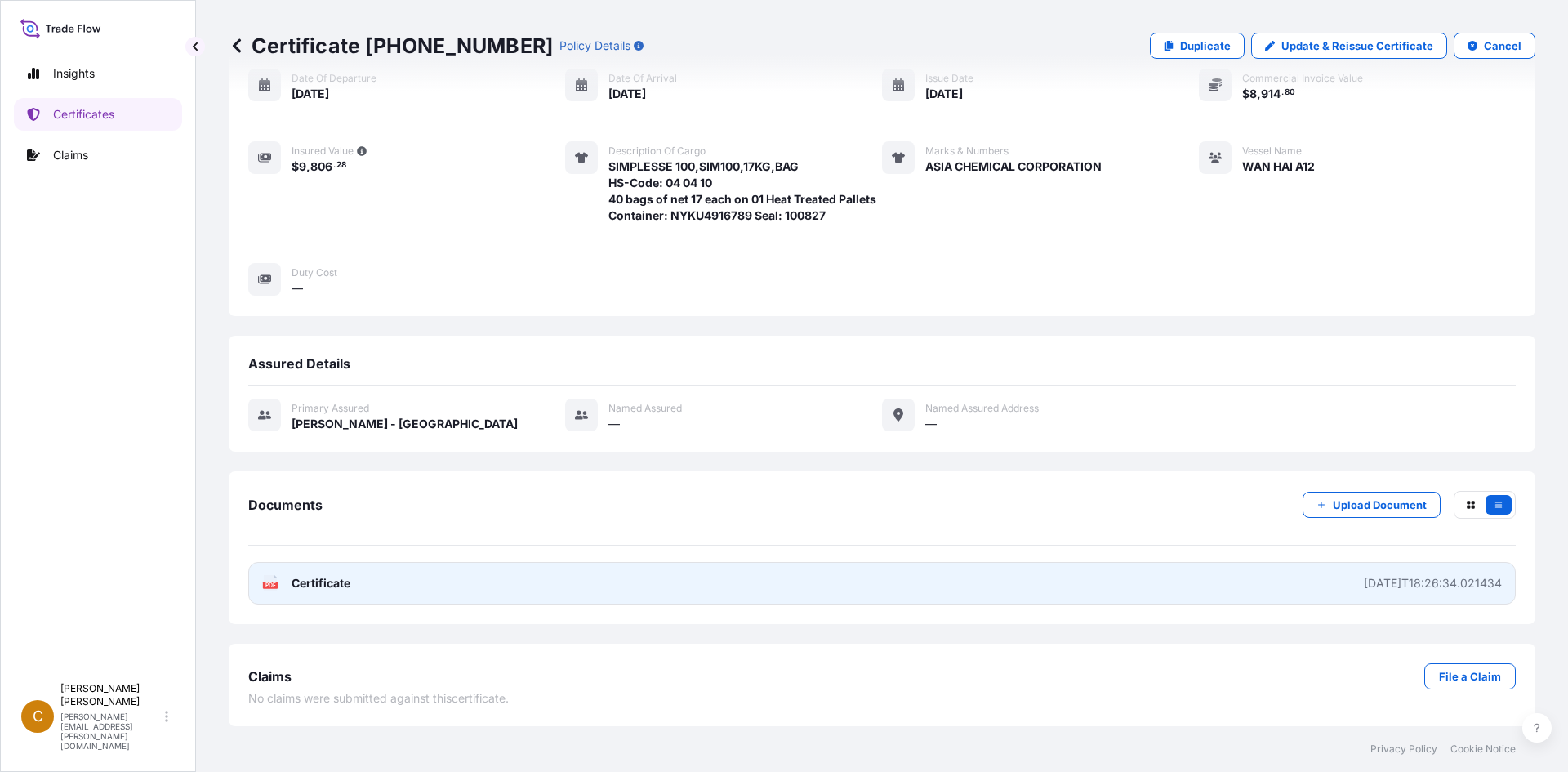
click at [263, 584] on rect at bounding box center [270, 586] width 15 height 7
